Goal: Information Seeking & Learning: Learn about a topic

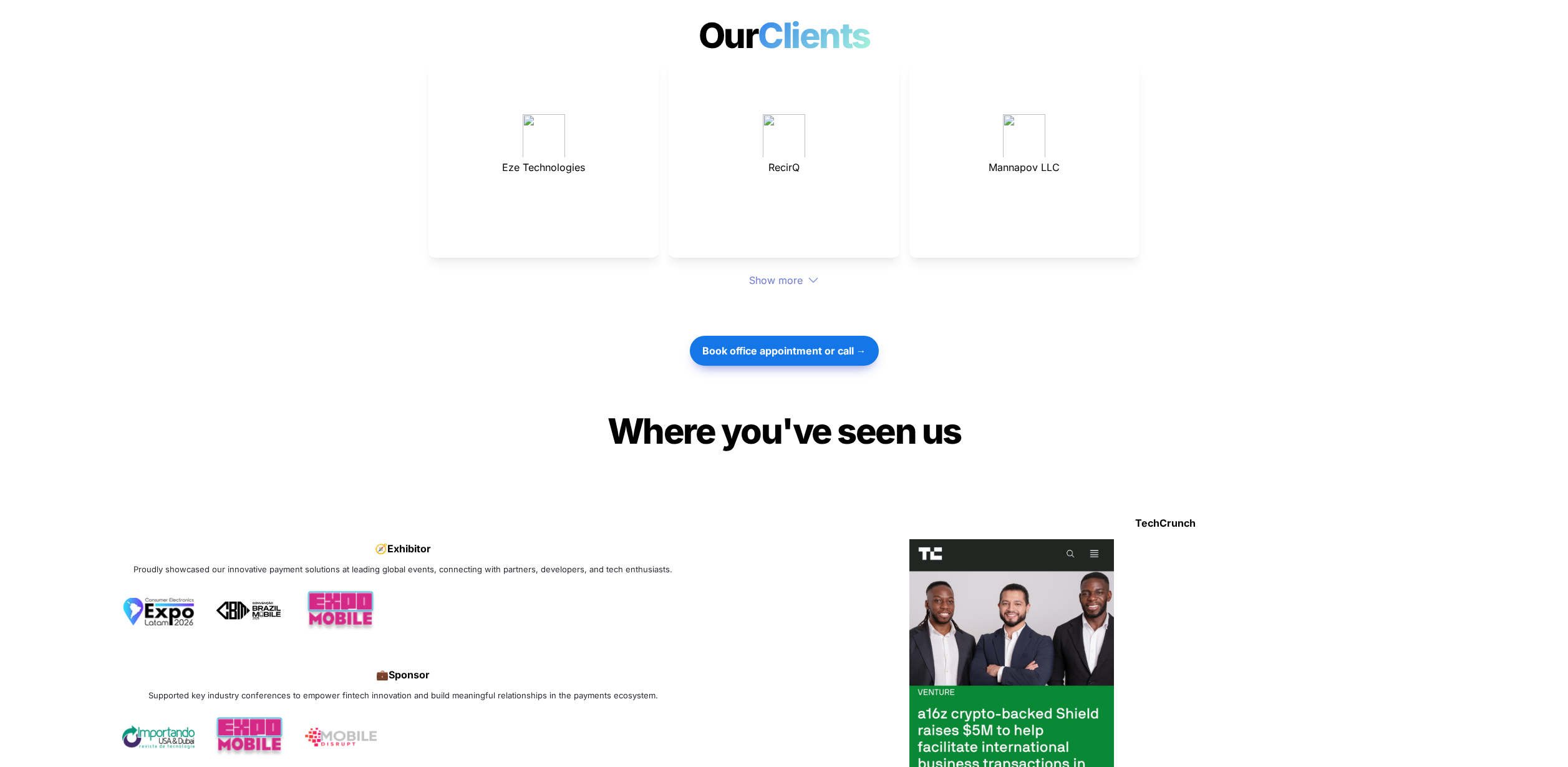
scroll to position [3467, 0]
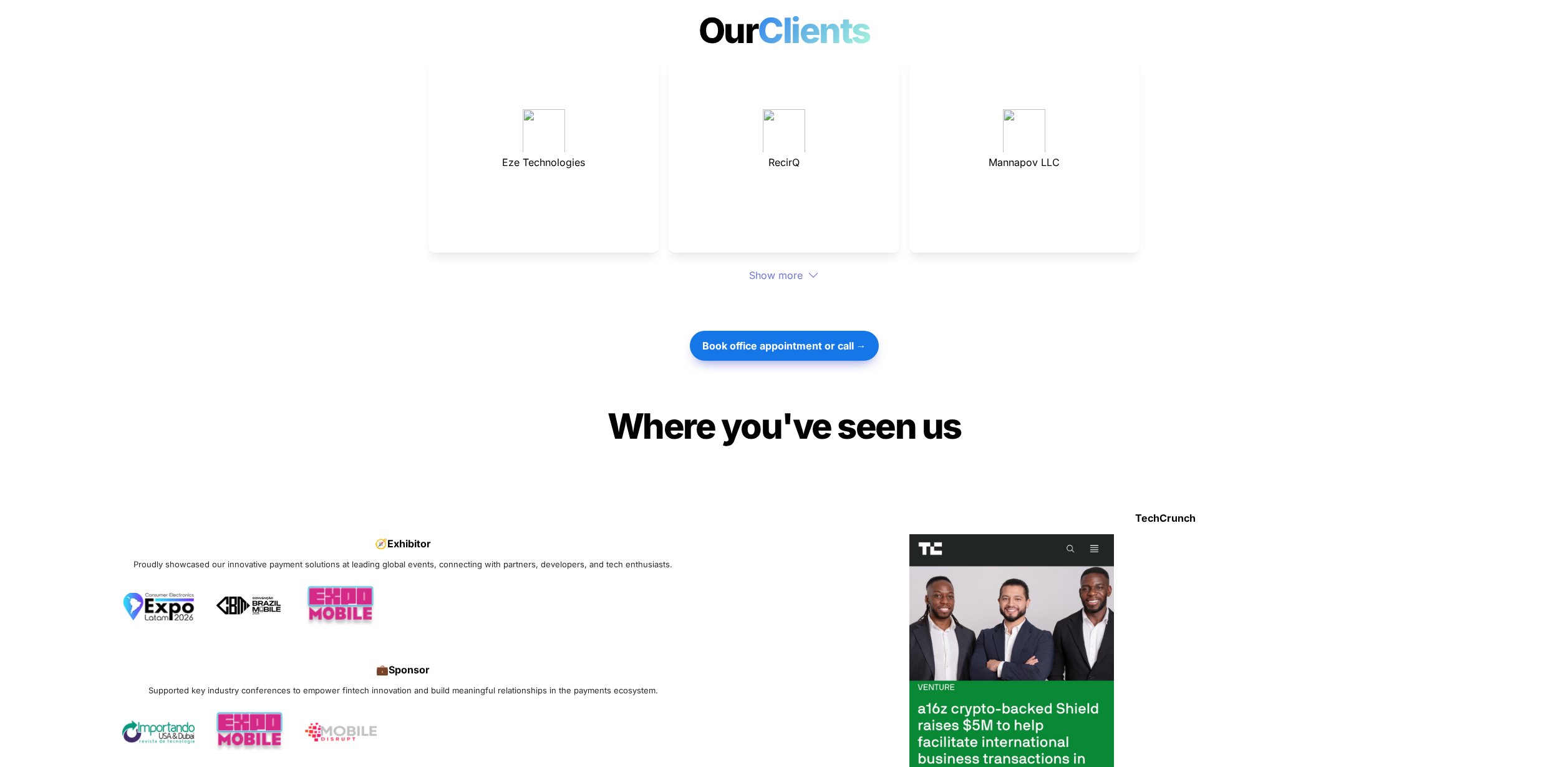
click at [775, 268] on div "Show more" at bounding box center [784, 275] width 711 height 15
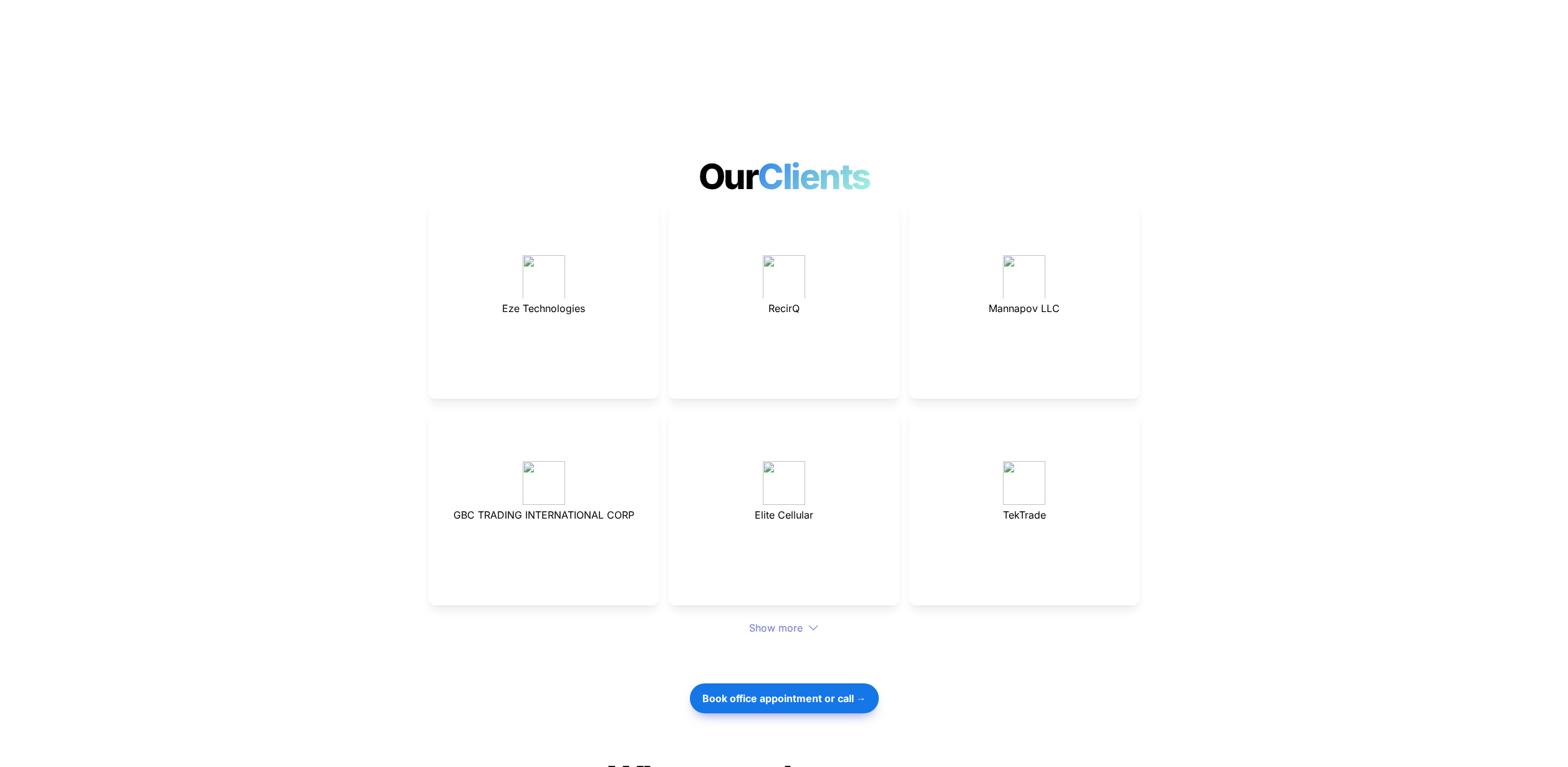
scroll to position [3321, 0]
click at [764, 256] on img at bounding box center [784, 278] width 42 height 44
click at [775, 621] on div "Show more" at bounding box center [784, 628] width 711 height 15
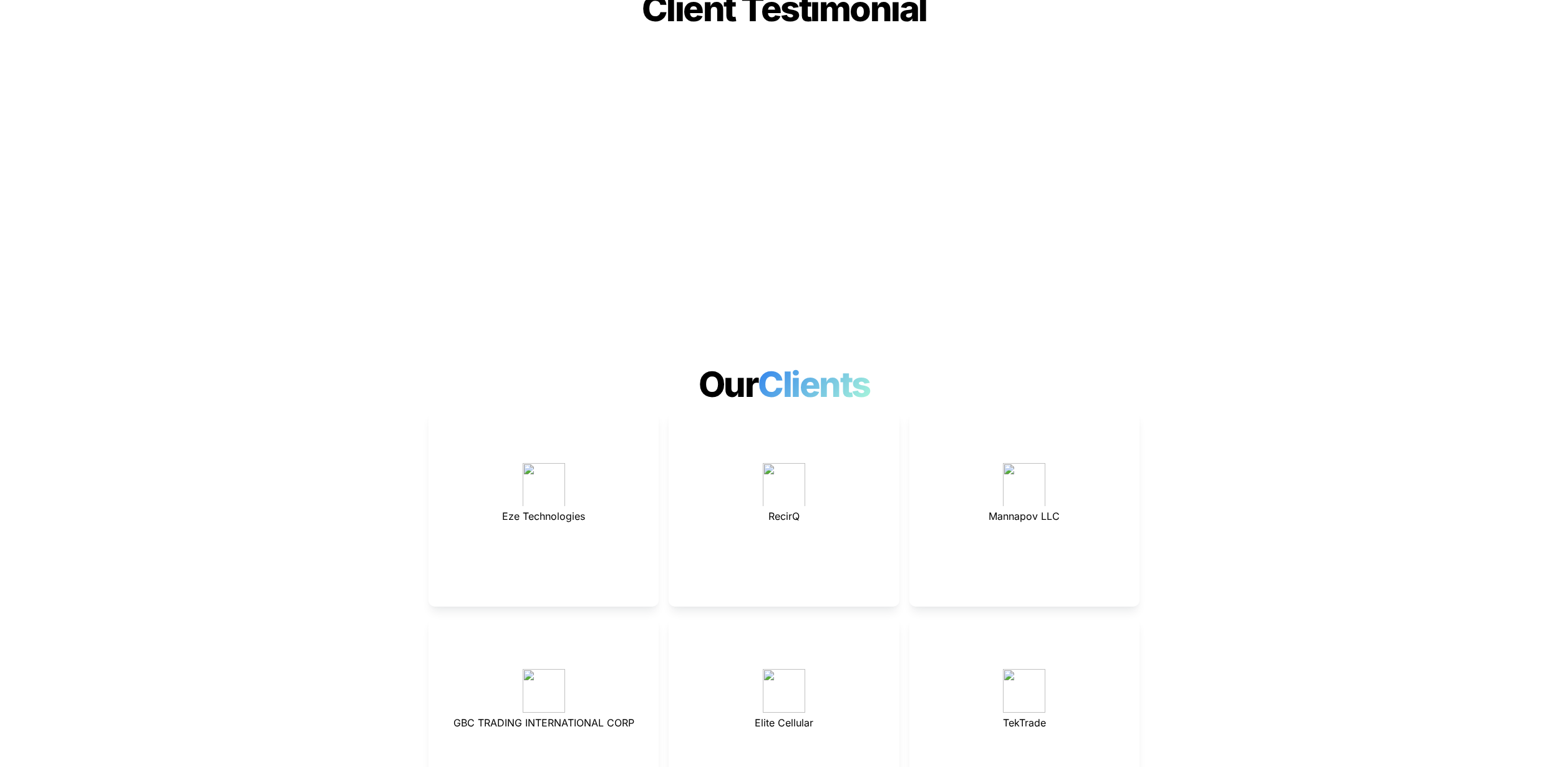
scroll to position [3356, 0]
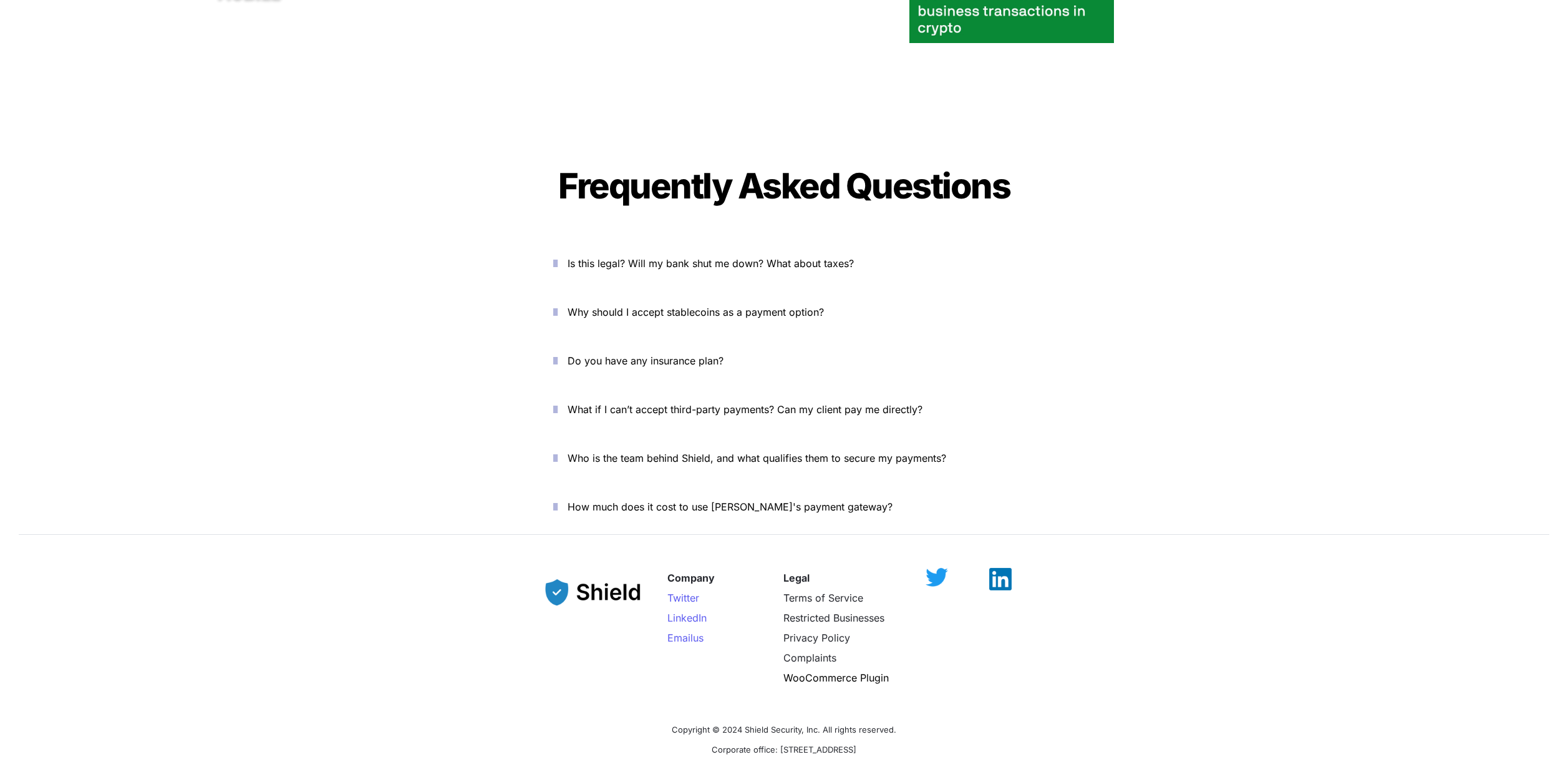
scroll to position [4618, 0]
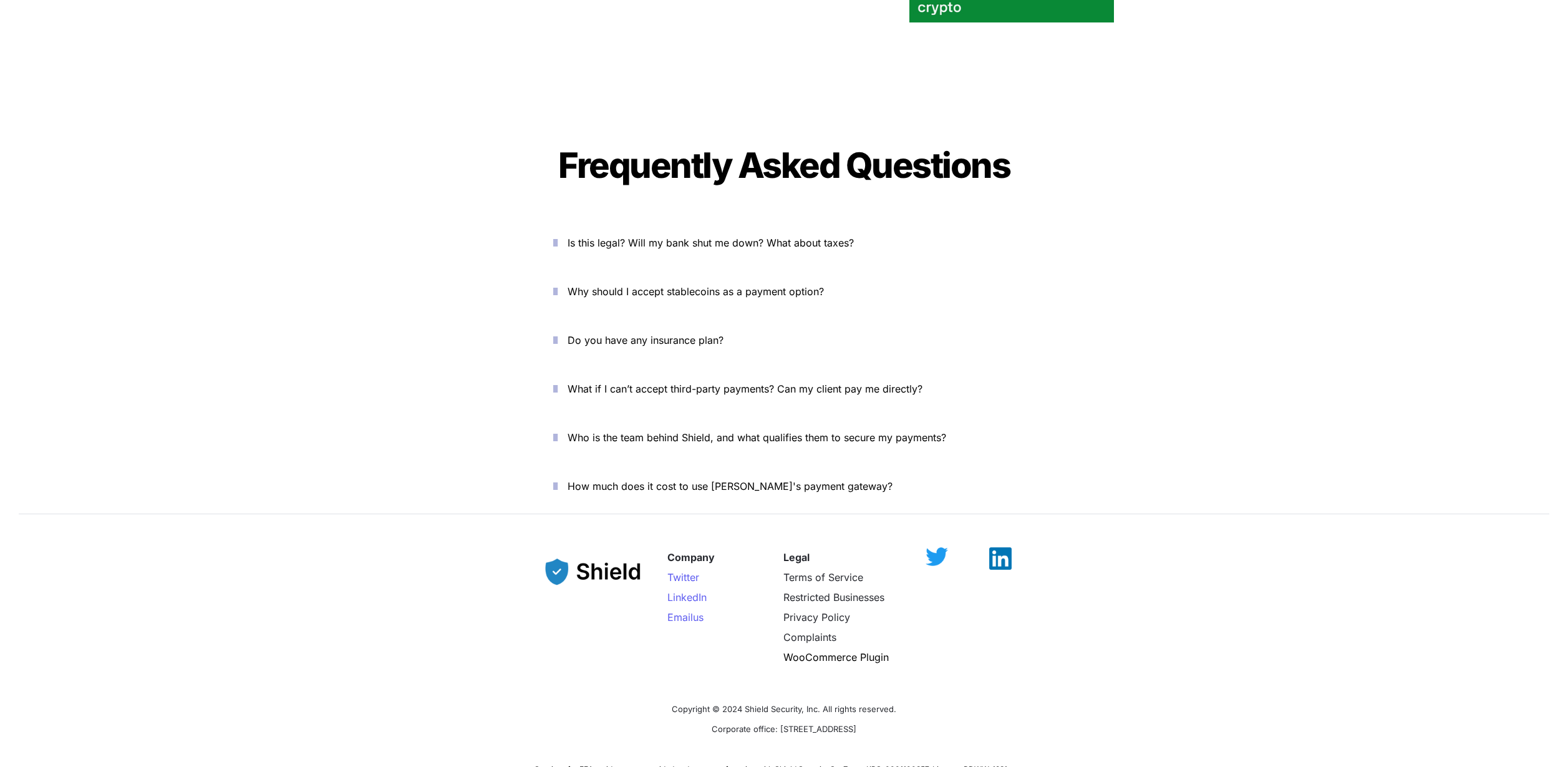
click at [646, 285] on span "Why should I accept stablecoins as a payment option?" at bounding box center [696, 291] width 256 height 13
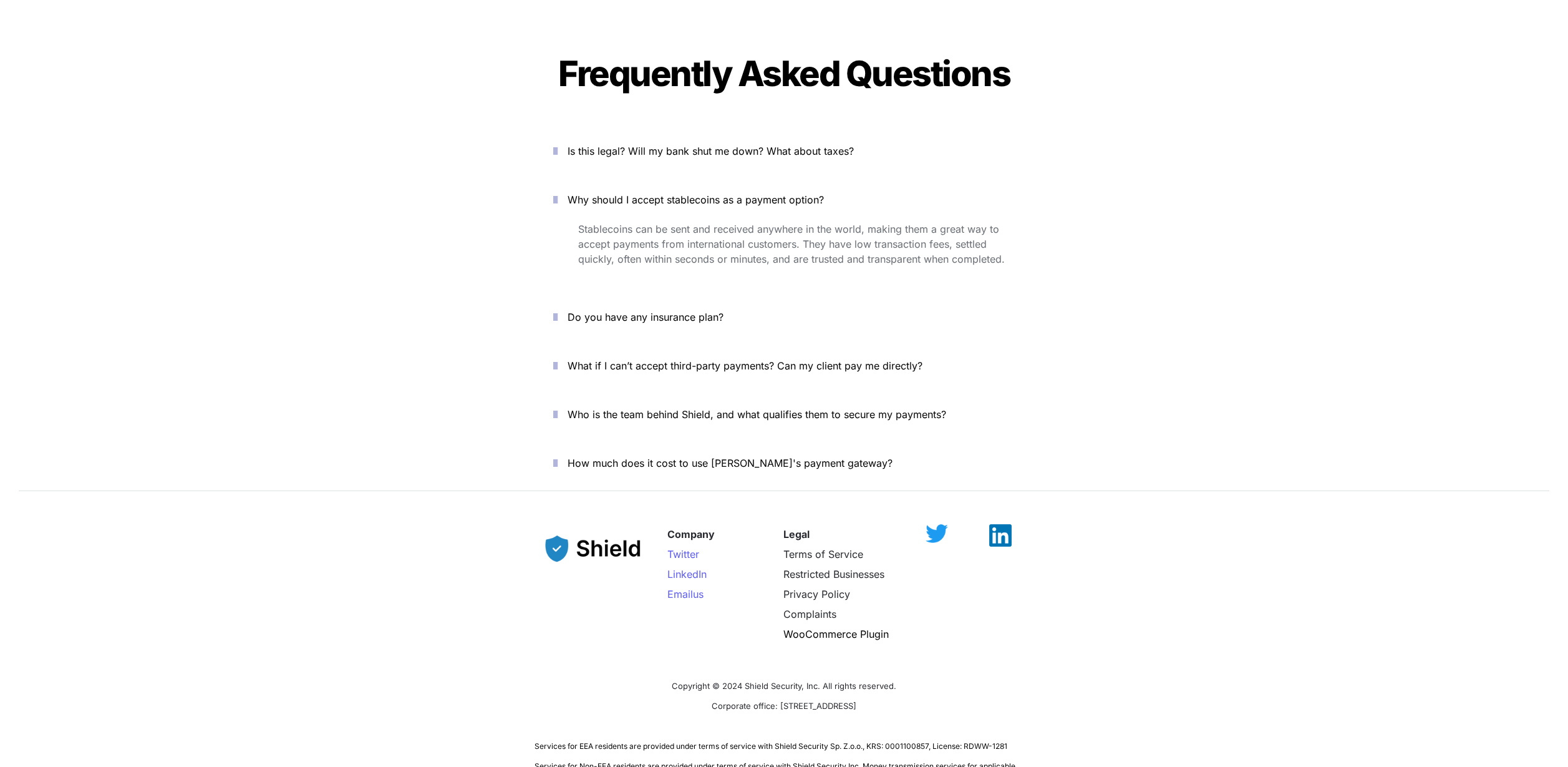
scroll to position [4770, 0]
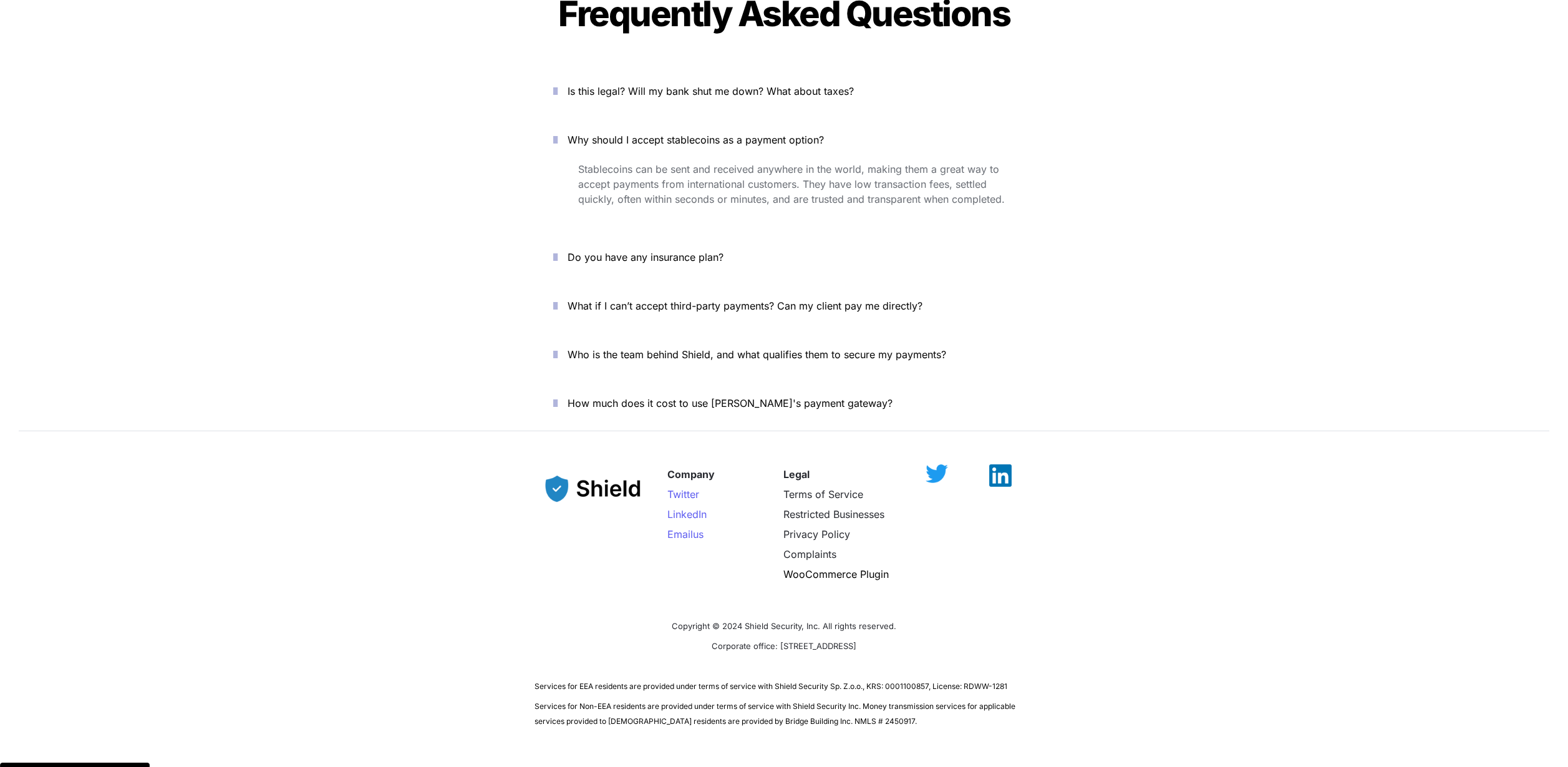
click at [658, 397] on span "How much does it cost to use [PERSON_NAME]'s payment gateway?" at bounding box center [730, 403] width 325 height 13
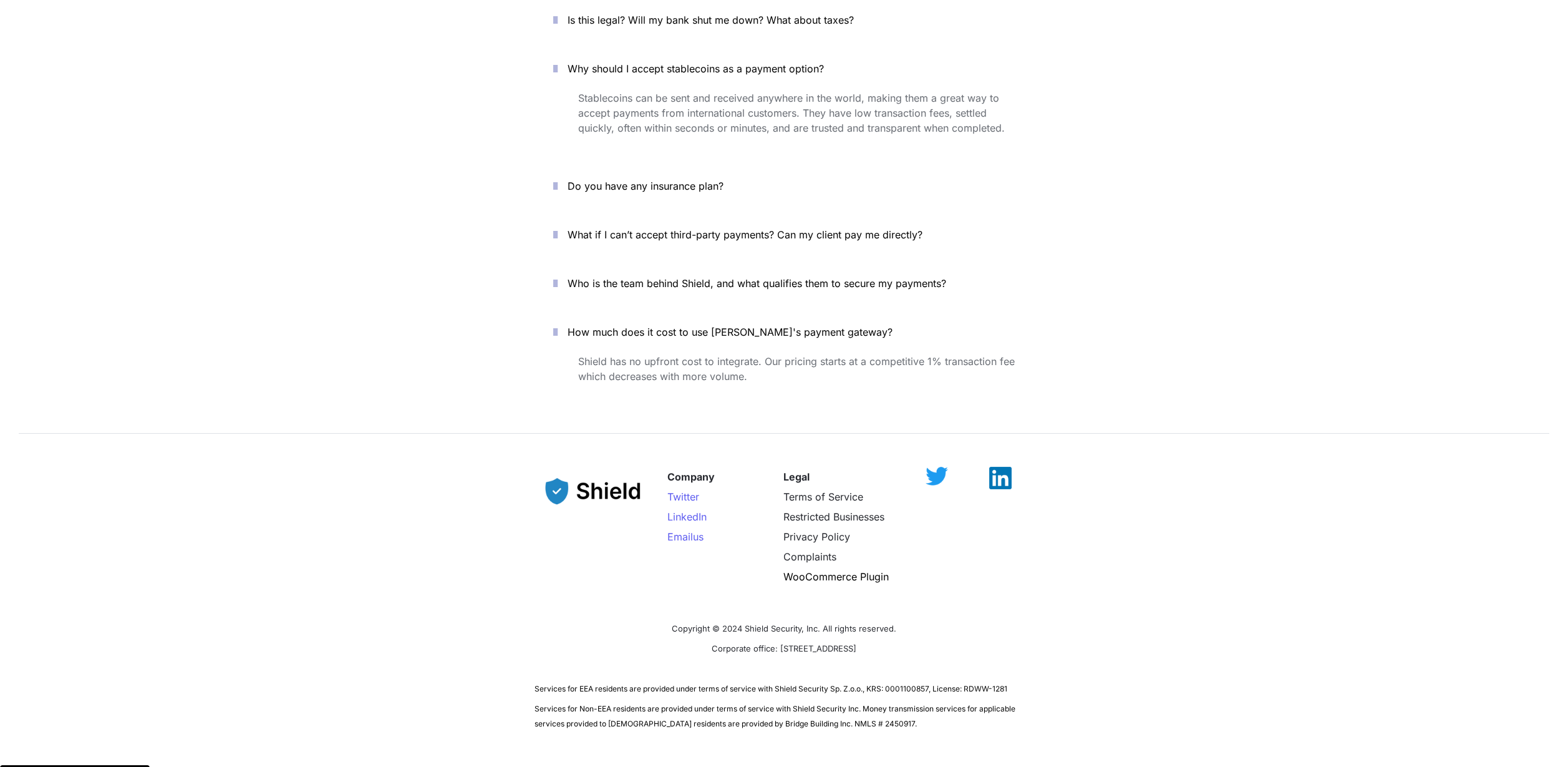
scroll to position [4843, 0]
click at [808, 274] on span "Who is the team behind Shield, and what qualifies them to secure my payments?" at bounding box center [757, 281] width 379 height 13
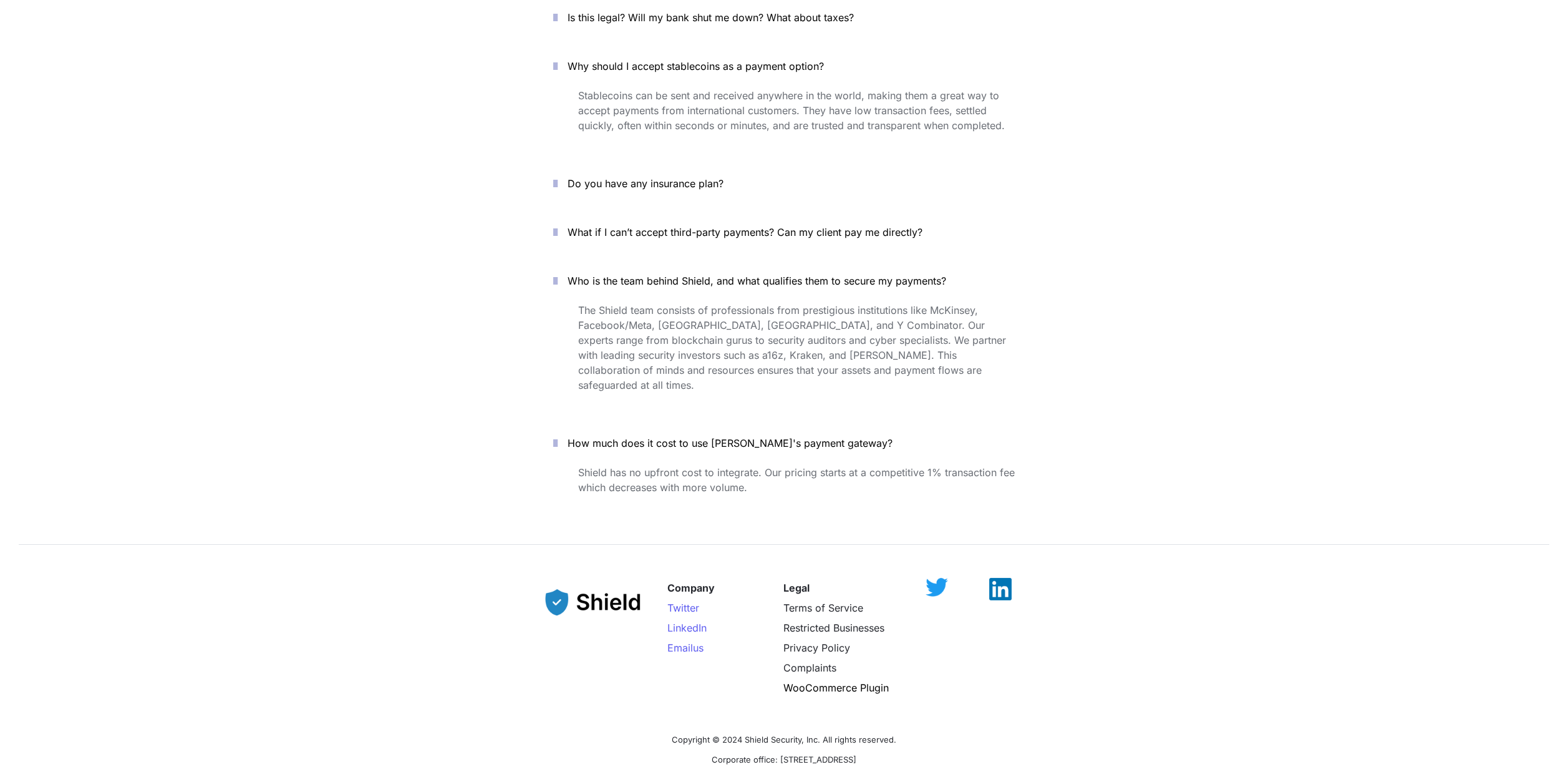
click at [775, 213] on button "What if I can’t accept third-party payments? Can my client pay me directly?" at bounding box center [784, 232] width 499 height 39
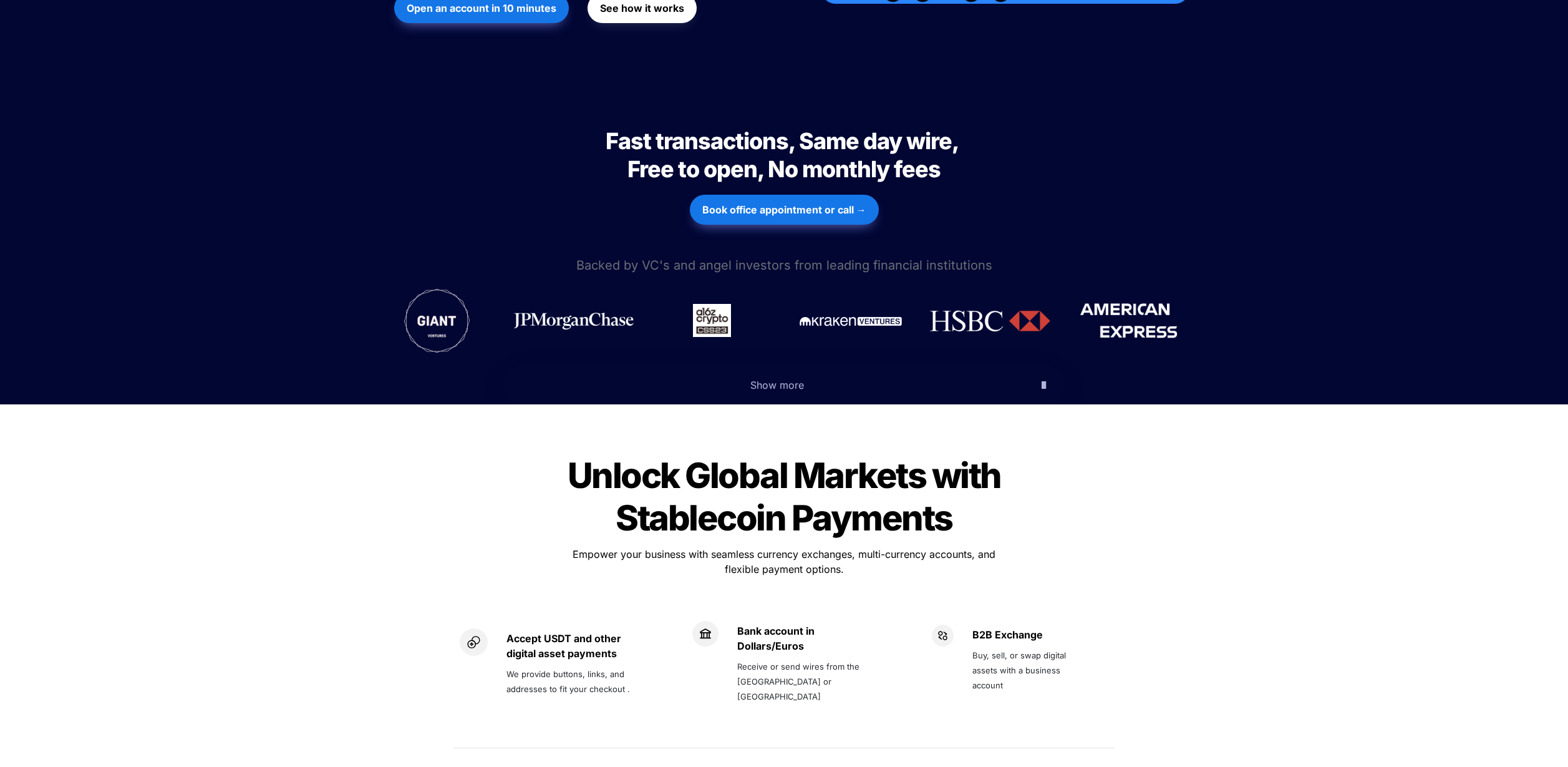
scroll to position [533, 0]
